Goal: Task Accomplishment & Management: Complete application form

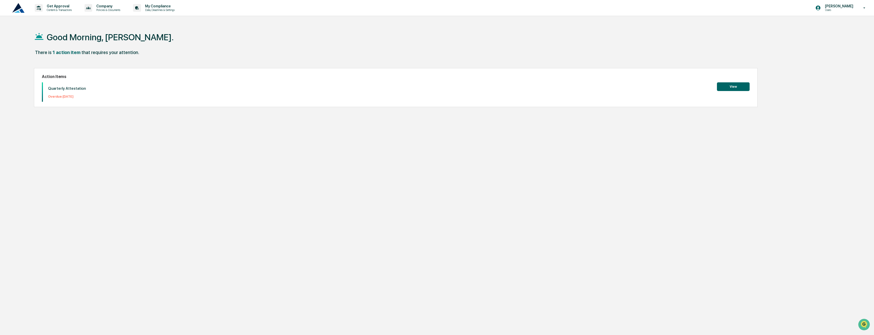
click at [729, 84] on button "View" at bounding box center [733, 86] width 33 height 9
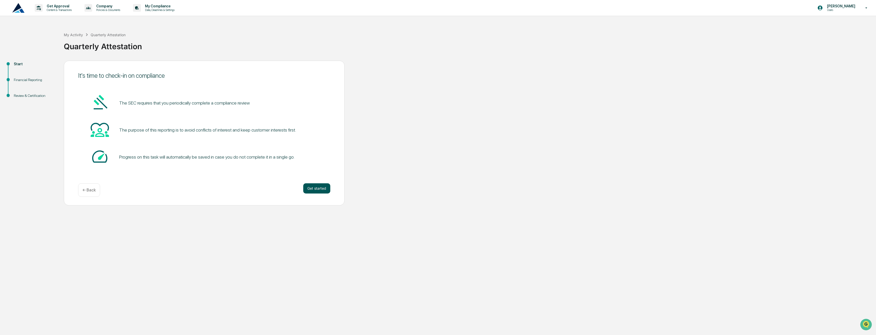
click at [327, 189] on button "Get started" at bounding box center [316, 189] width 27 height 10
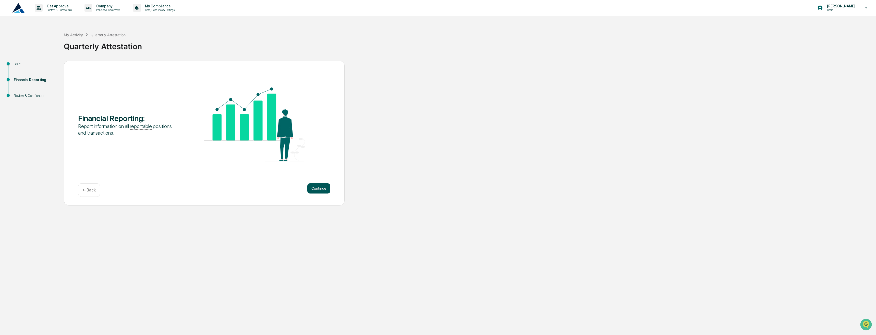
click at [325, 191] on button "Continue" at bounding box center [318, 189] width 23 height 10
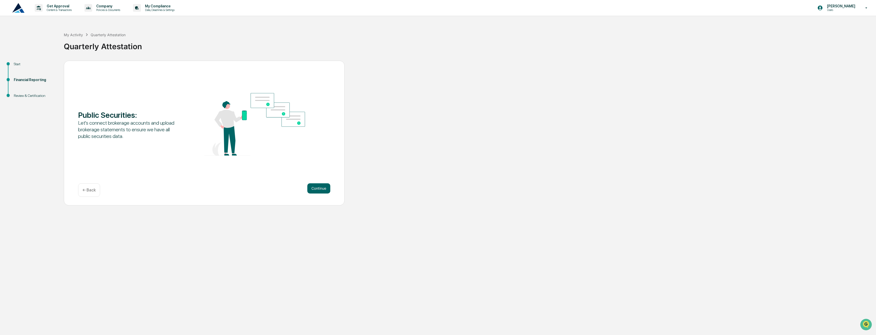
click at [325, 191] on button "Continue" at bounding box center [318, 189] width 23 height 10
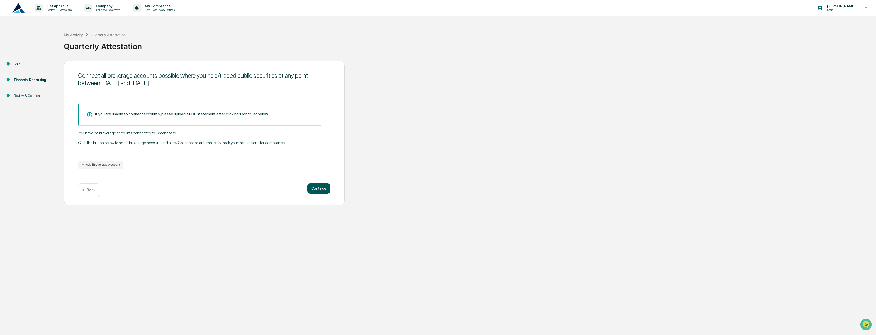
click at [322, 190] on button "Continue" at bounding box center [318, 189] width 23 height 10
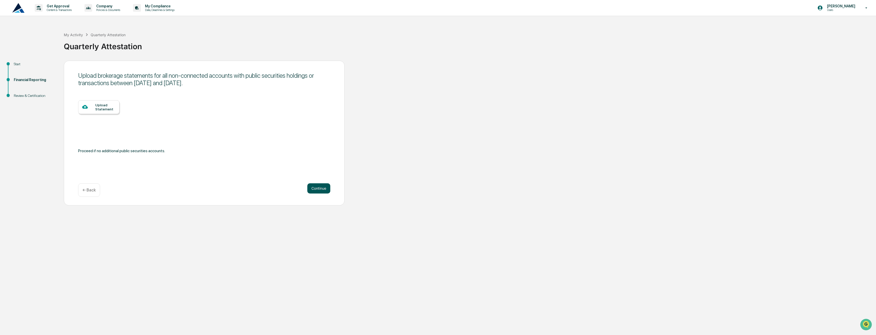
click at [322, 190] on button "Continue" at bounding box center [318, 189] width 23 height 10
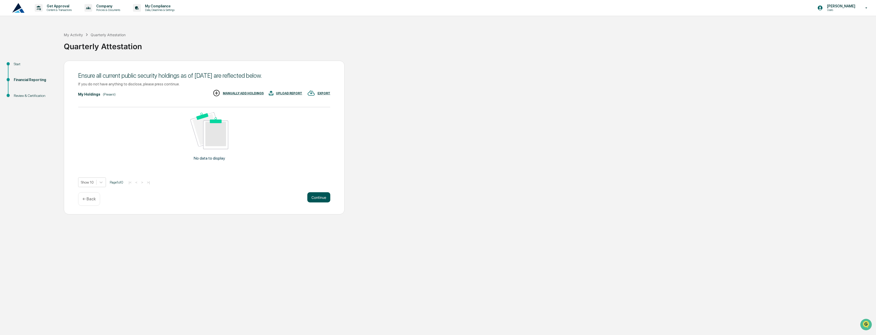
click at [323, 196] on button "Continue" at bounding box center [318, 197] width 23 height 10
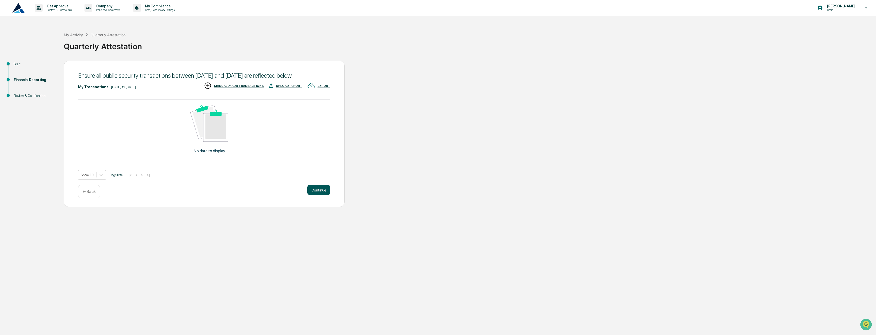
click at [324, 195] on button "Continue" at bounding box center [318, 190] width 23 height 10
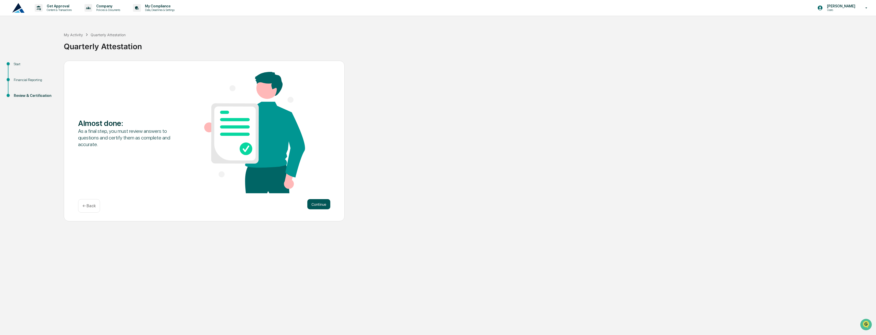
click at [323, 202] on button "Continue" at bounding box center [318, 204] width 23 height 10
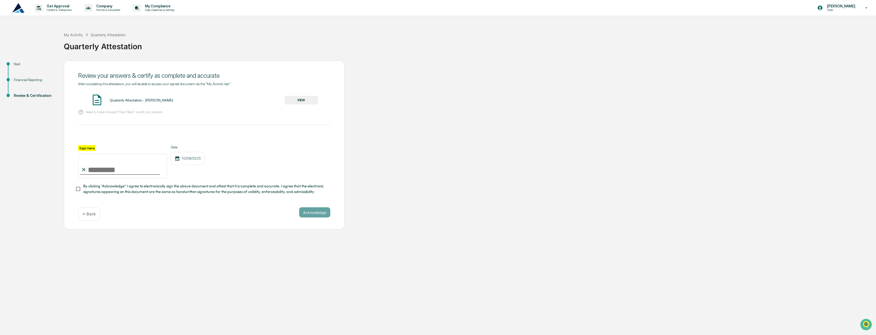
click at [127, 169] on input "Sign here" at bounding box center [122, 166] width 89 height 25
type input "**********"
click at [306, 215] on button "Acknowledge" at bounding box center [314, 213] width 31 height 10
click at [307, 101] on button "VIEW" at bounding box center [301, 100] width 33 height 9
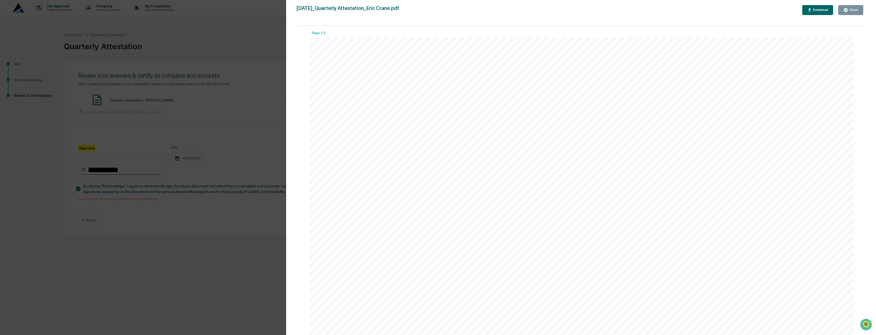
click at [850, 9] on div "Close" at bounding box center [853, 10] width 10 height 4
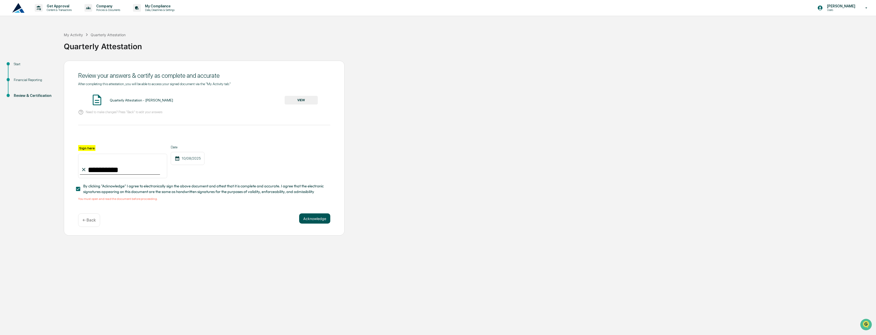
click at [313, 219] on button "Acknowledge" at bounding box center [314, 219] width 31 height 10
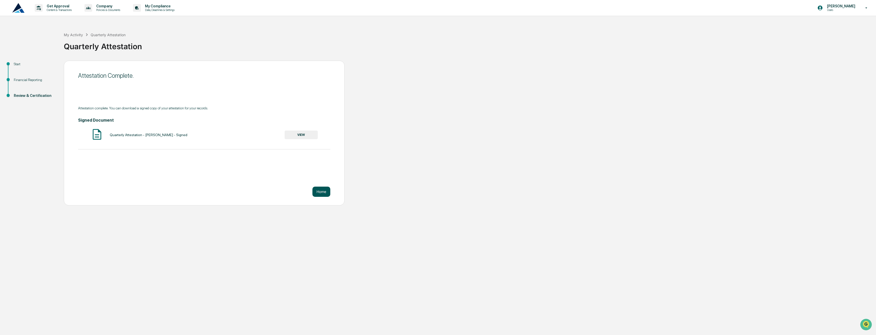
click at [322, 191] on button "Home" at bounding box center [321, 192] width 18 height 10
